Goal: Task Accomplishment & Management: Use online tool/utility

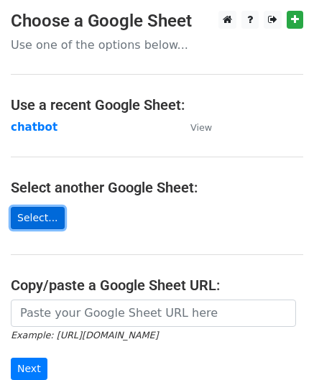
click at [46, 225] on link "Select..." at bounding box center [38, 218] width 54 height 22
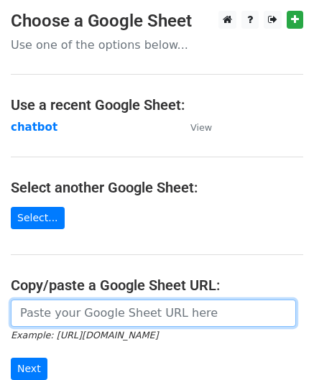
paste input "[URL][DOMAIN_NAME]"
click at [105, 312] on input "url" at bounding box center [153, 312] width 285 height 27
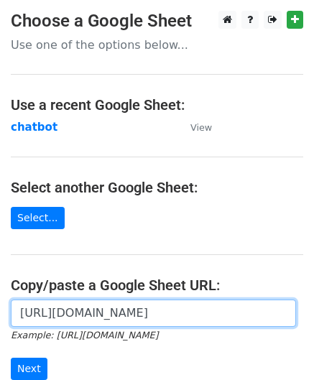
scroll to position [0, 313]
type input "[URL][DOMAIN_NAME]"
click at [11, 357] on input "Next" at bounding box center [29, 368] width 37 height 22
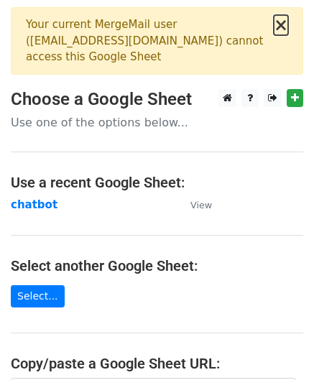
click at [284, 32] on button "×" at bounding box center [280, 25] width 14 height 17
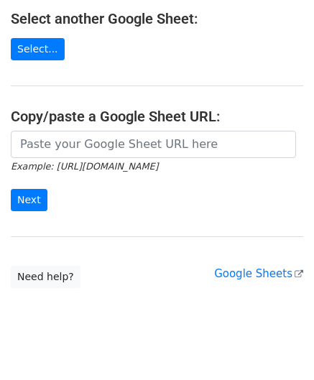
scroll to position [184, 0]
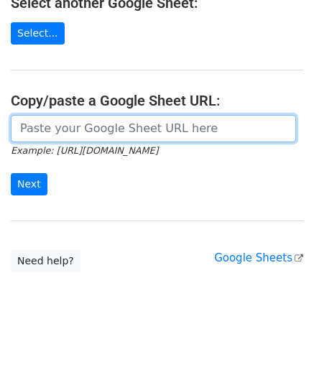
click at [110, 127] on input "url" at bounding box center [153, 128] width 285 height 27
paste input "https://docs.google.com/spreadsheets/d/1QcrD1TU7OrTxPaWGZVcSBz4bM-GzcGfp3F0Hl19…"
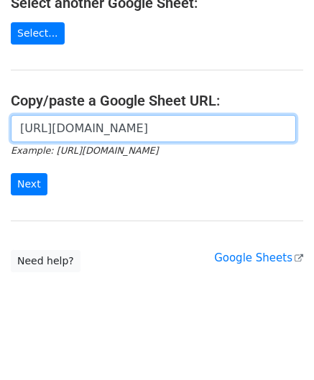
scroll to position [0, 313]
type input "https://docs.google.com/spreadsheets/d/1QcrD1TU7OrTxPaWGZVcSBz4bM-GzcGfp3F0Hl19…"
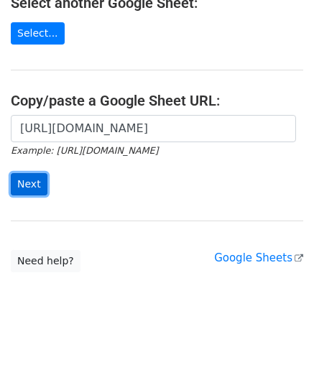
scroll to position [0, 0]
click at [26, 180] on input "Next" at bounding box center [29, 184] width 37 height 22
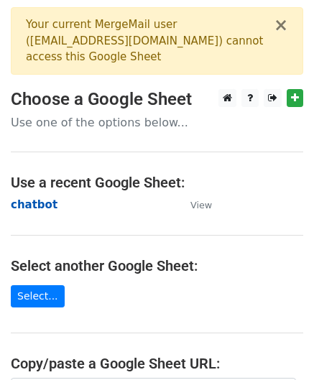
click at [37, 198] on strong "chatbot" at bounding box center [34, 204] width 47 height 13
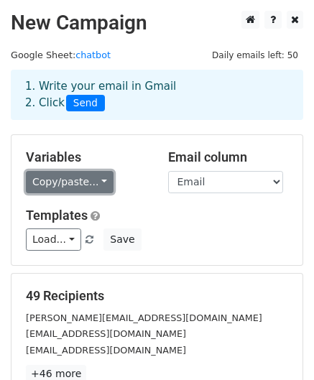
click at [52, 182] on link "Copy/paste..." at bounding box center [70, 182] width 88 height 22
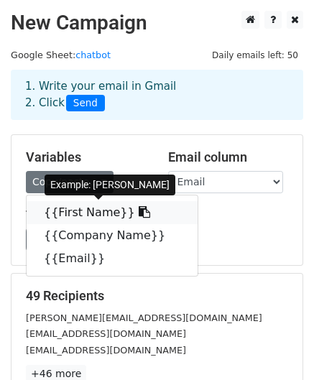
click at [68, 209] on link "{{First Name}}" at bounding box center [112, 212] width 171 height 23
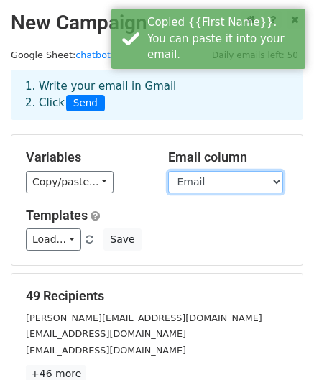
click at [201, 180] on select "First Name Company Name Email" at bounding box center [225, 182] width 115 height 22
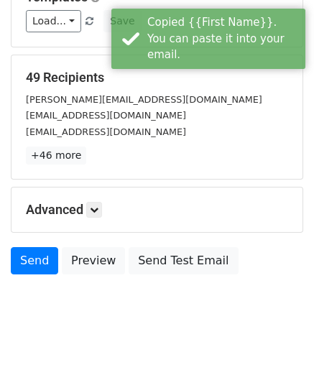
scroll to position [232, 0]
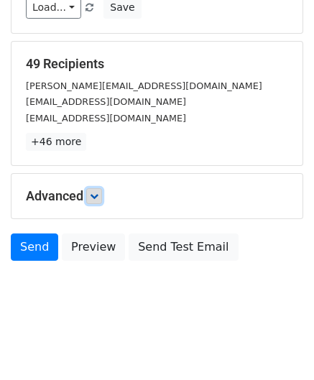
click at [98, 197] on icon at bounding box center [94, 196] width 9 height 9
